Goal: Find specific page/section

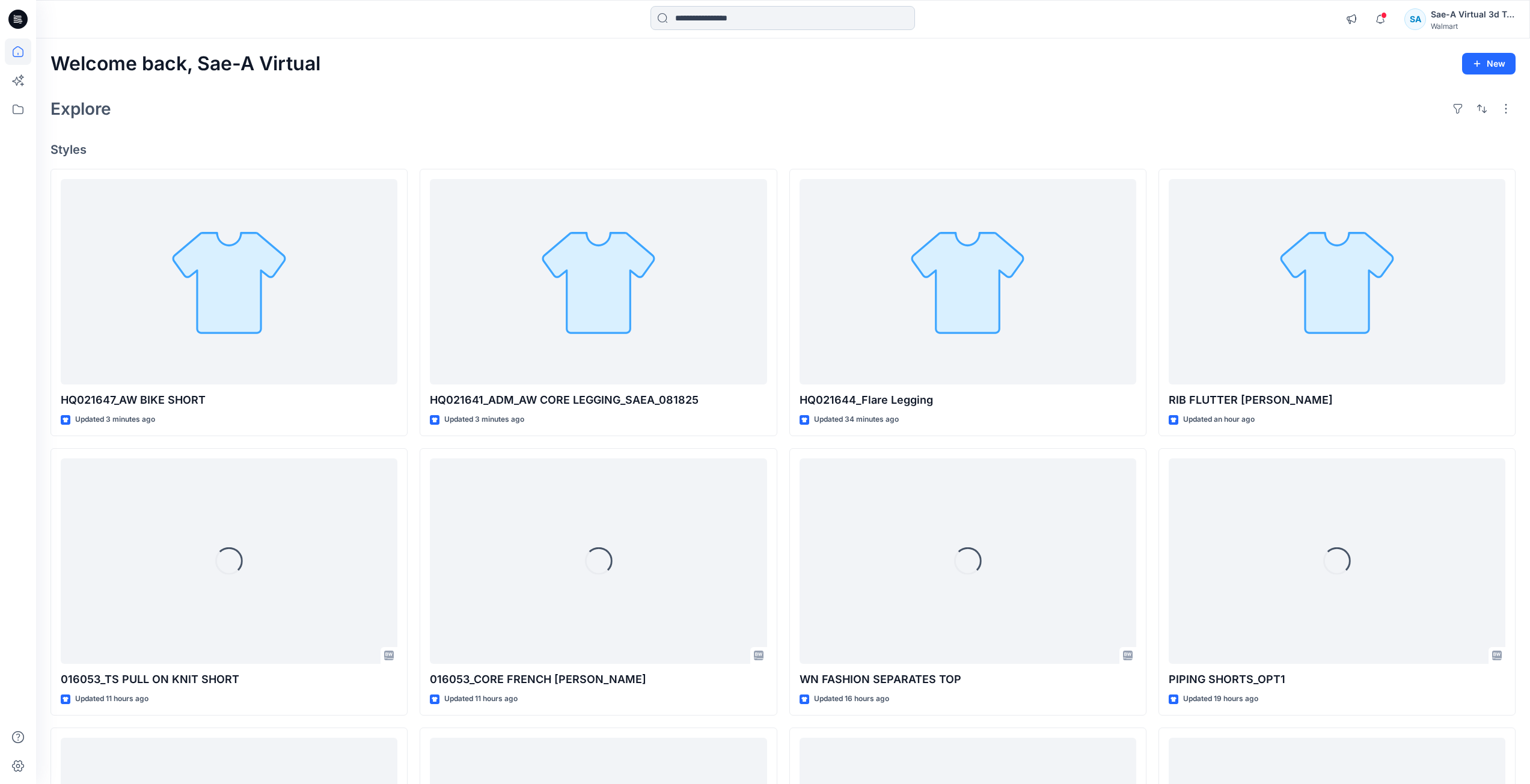
click at [767, 24] on input at bounding box center [782, 18] width 264 height 24
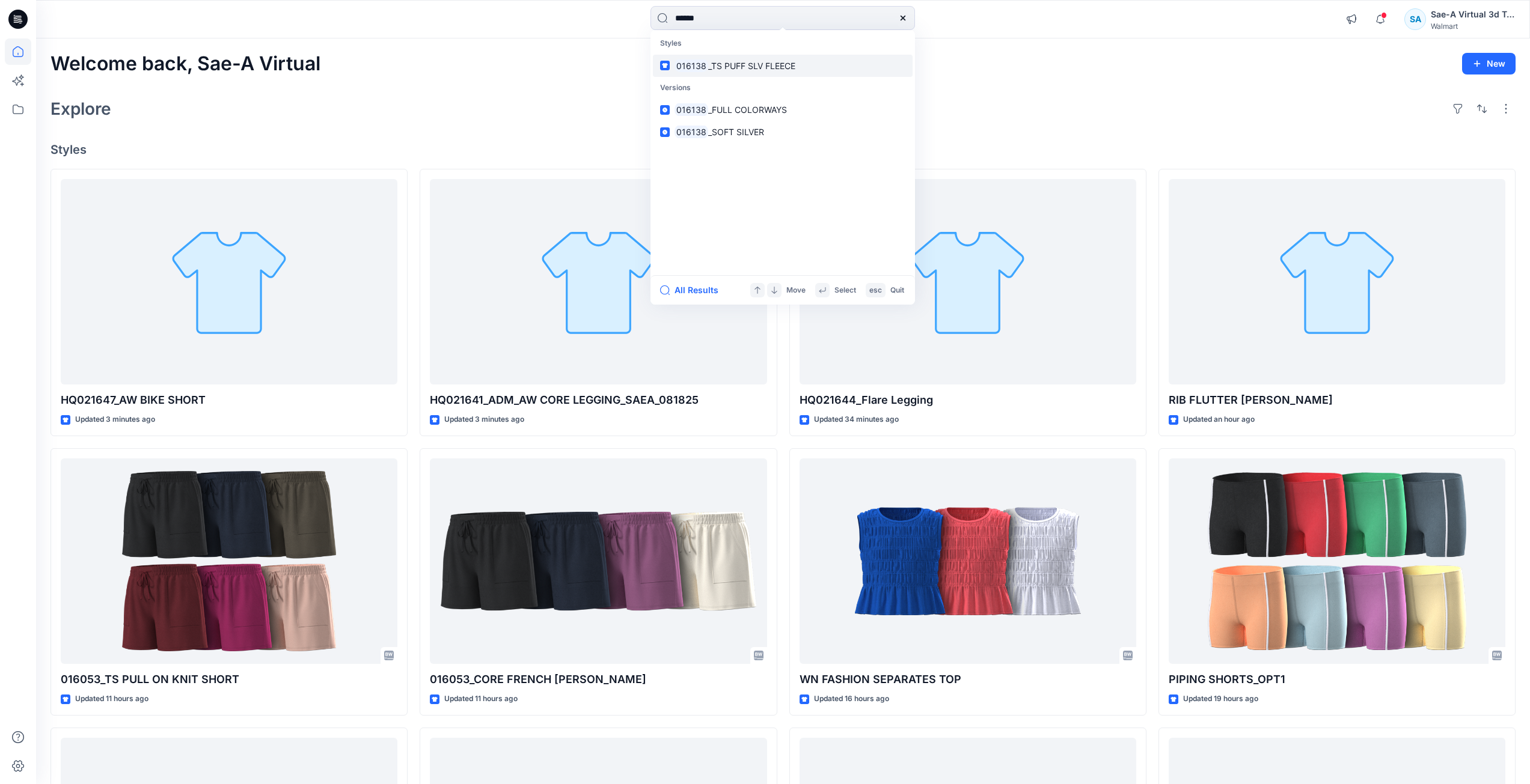
type input "******"
click at [798, 70] on link "016138 _TS PUFF SLV FLEECE" at bounding box center [782, 66] width 260 height 22
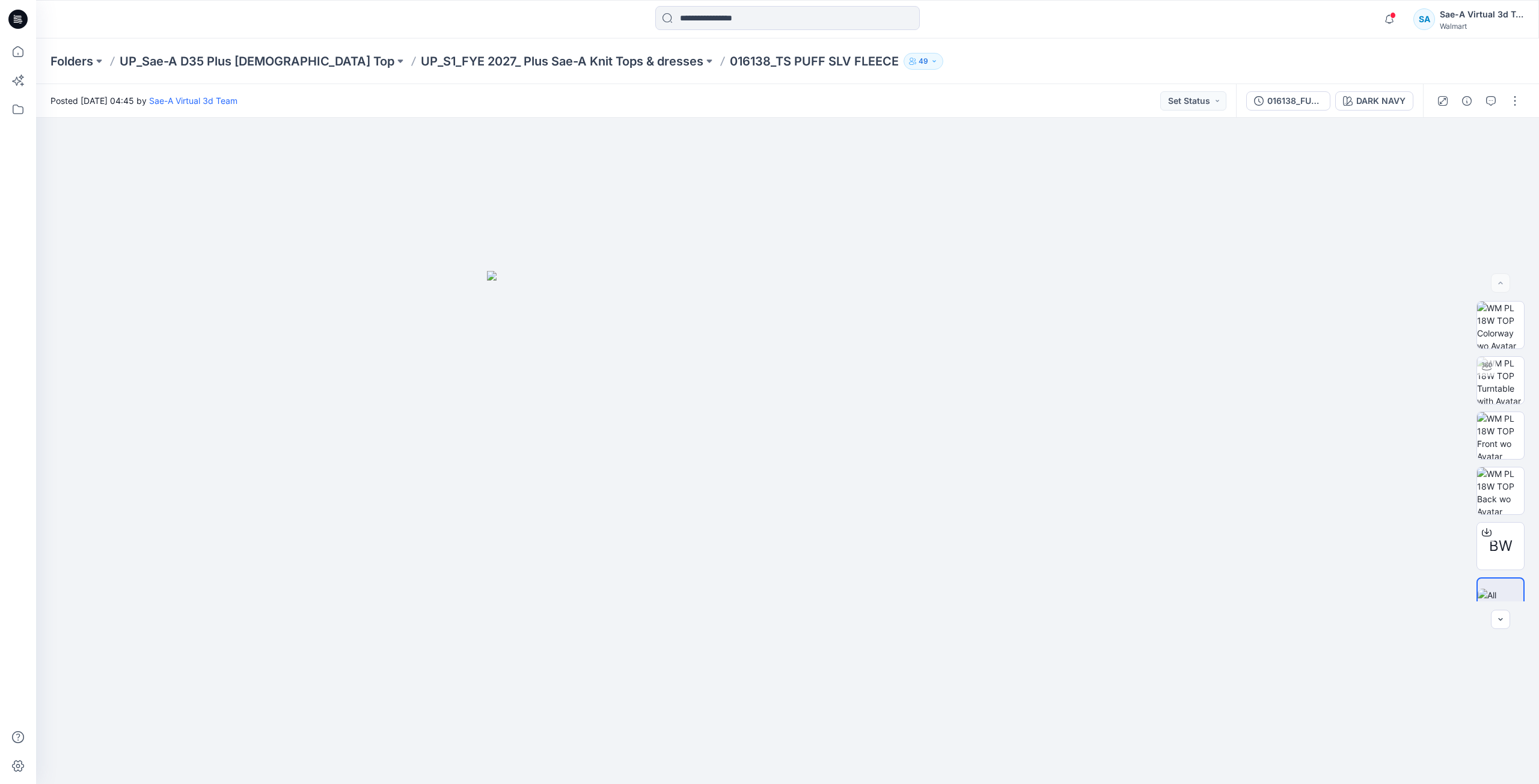
click at [1300, 106] on div "016138_FULL COLORWAYS" at bounding box center [1295, 100] width 55 height 13
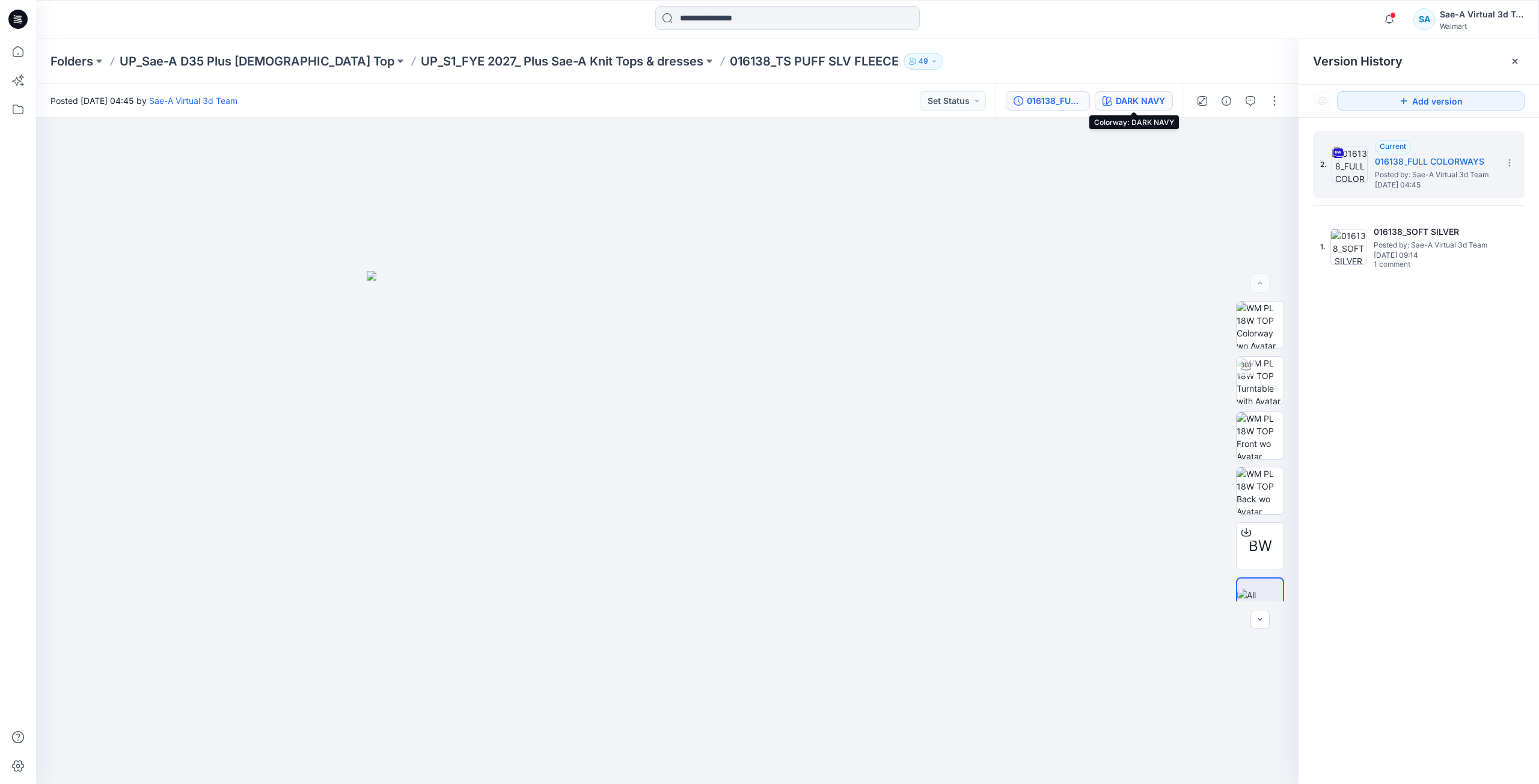
click at [1147, 103] on div "DARK NAVY" at bounding box center [1140, 100] width 49 height 13
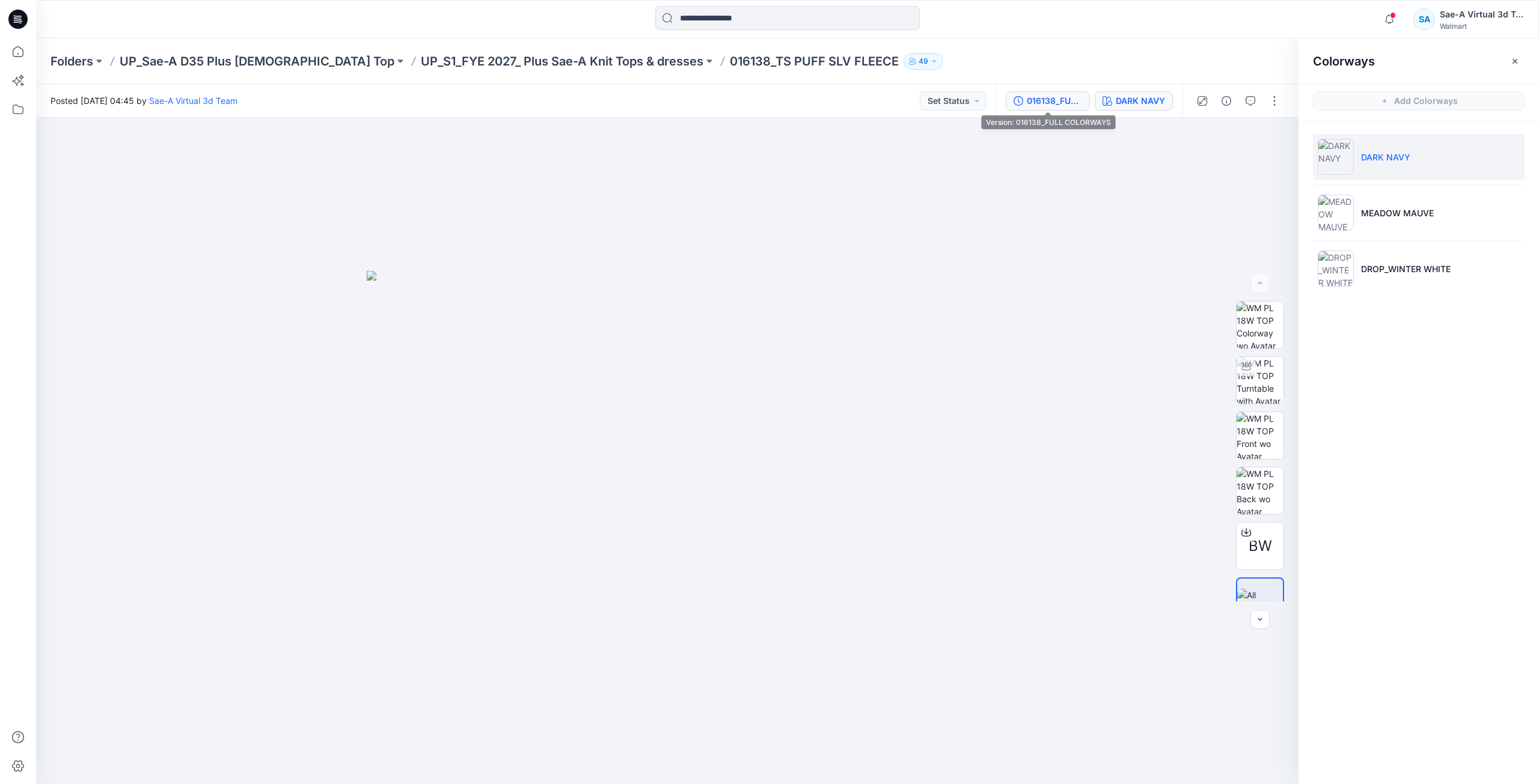
drag, startPoint x: 1056, startPoint y: 99, endPoint x: 1118, endPoint y: 131, distance: 69.8
click at [1057, 99] on div "016138_FULL COLORWAYS" at bounding box center [1054, 100] width 55 height 13
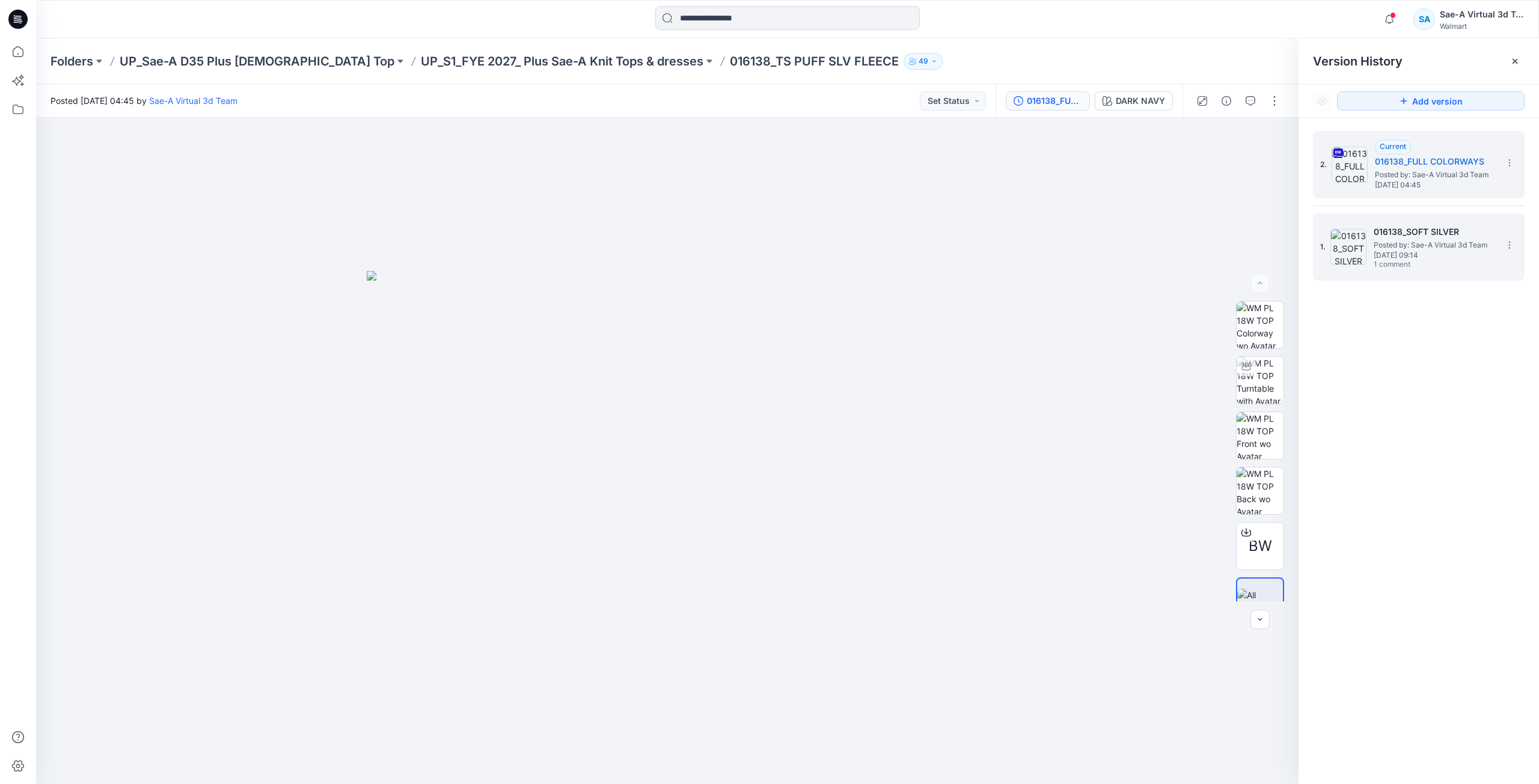
click at [1464, 257] on span "Thursday, June 19, 2025 09:14" at bounding box center [1434, 255] width 120 height 8
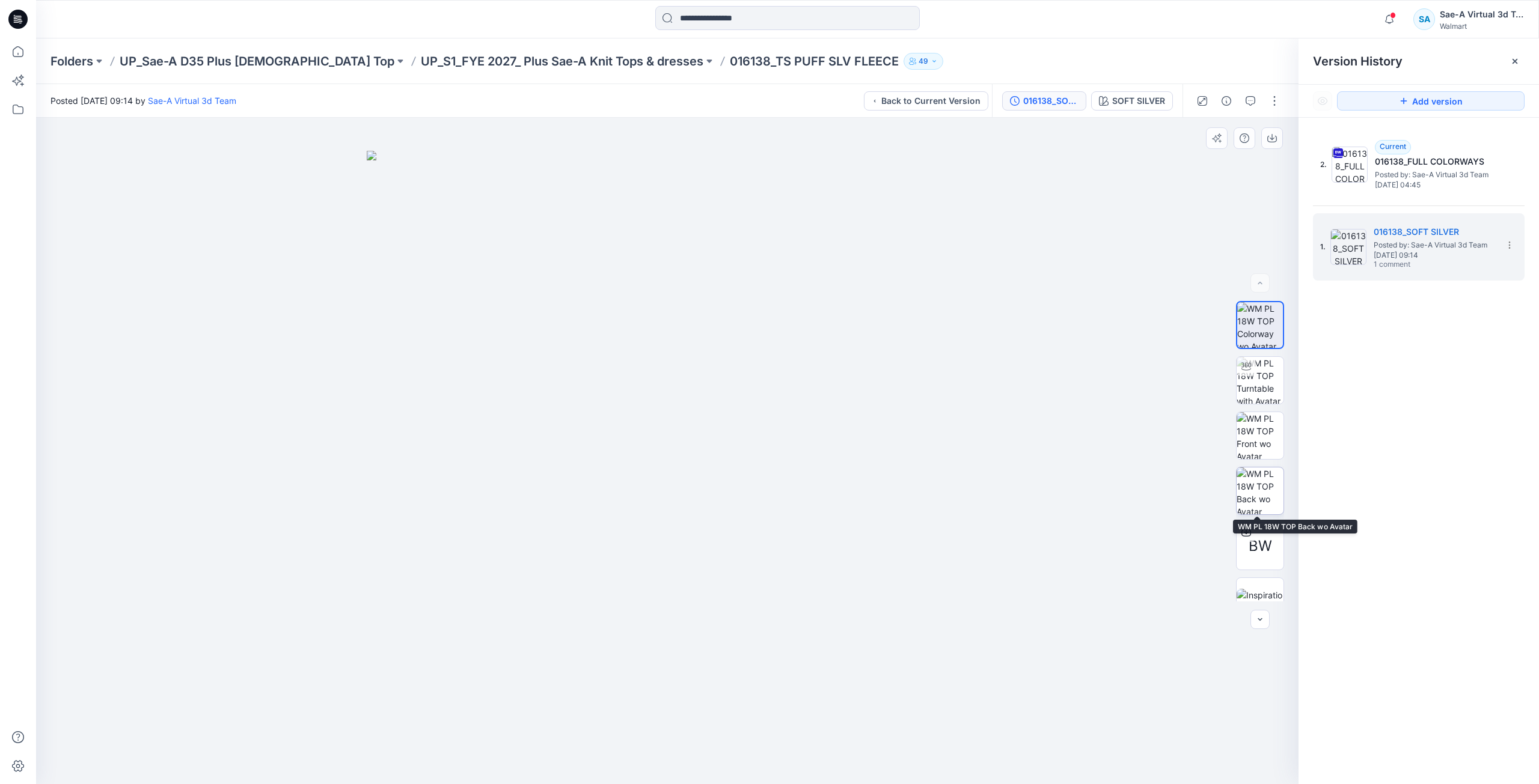
click at [1269, 491] on img at bounding box center [1260, 491] width 47 height 47
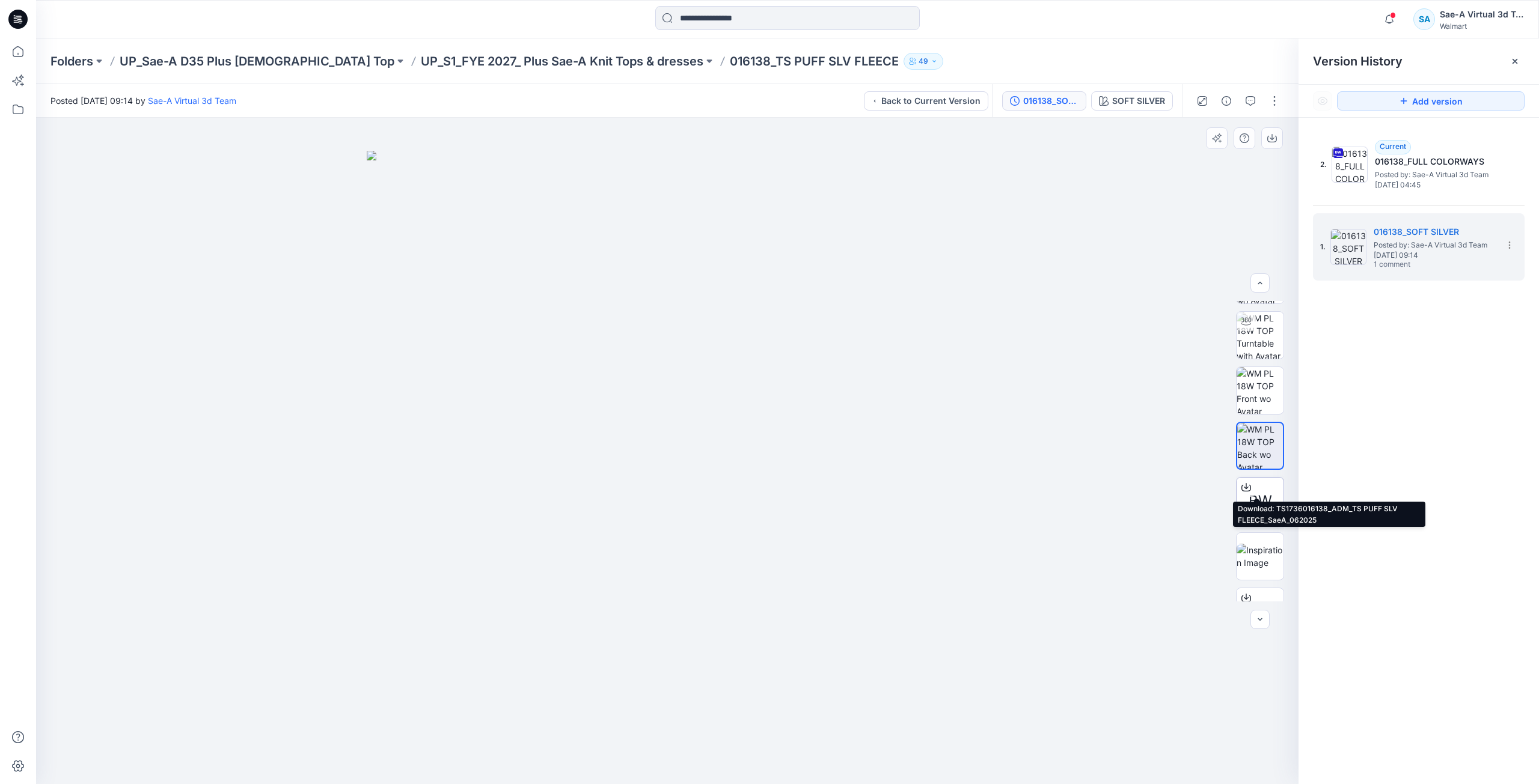
scroll to position [80, 0]
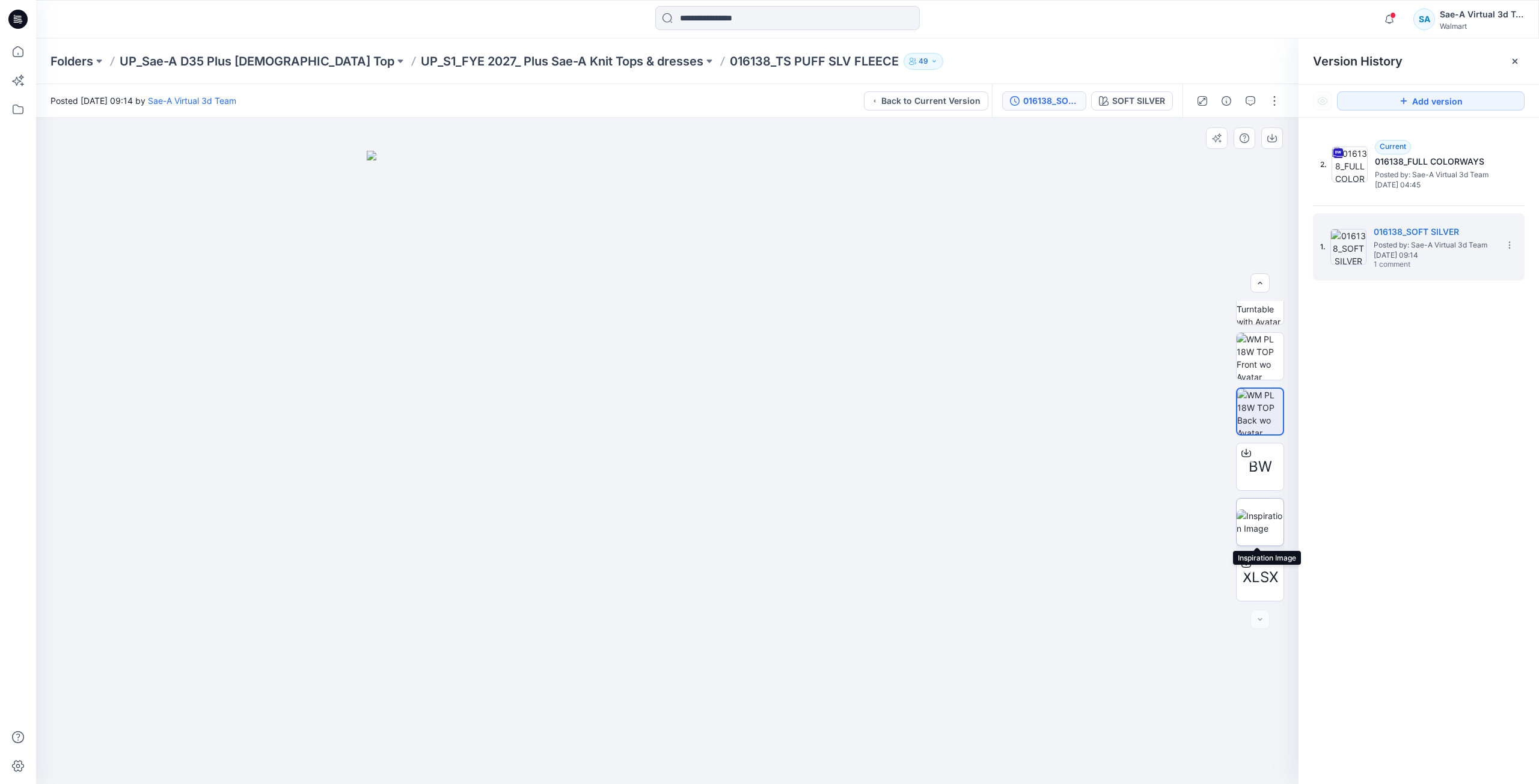
click at [1253, 535] on img at bounding box center [1260, 522] width 47 height 25
click at [1257, 381] on img at bounding box center [1260, 381] width 47 height 47
